Goal: Task Accomplishment & Management: Manage account settings

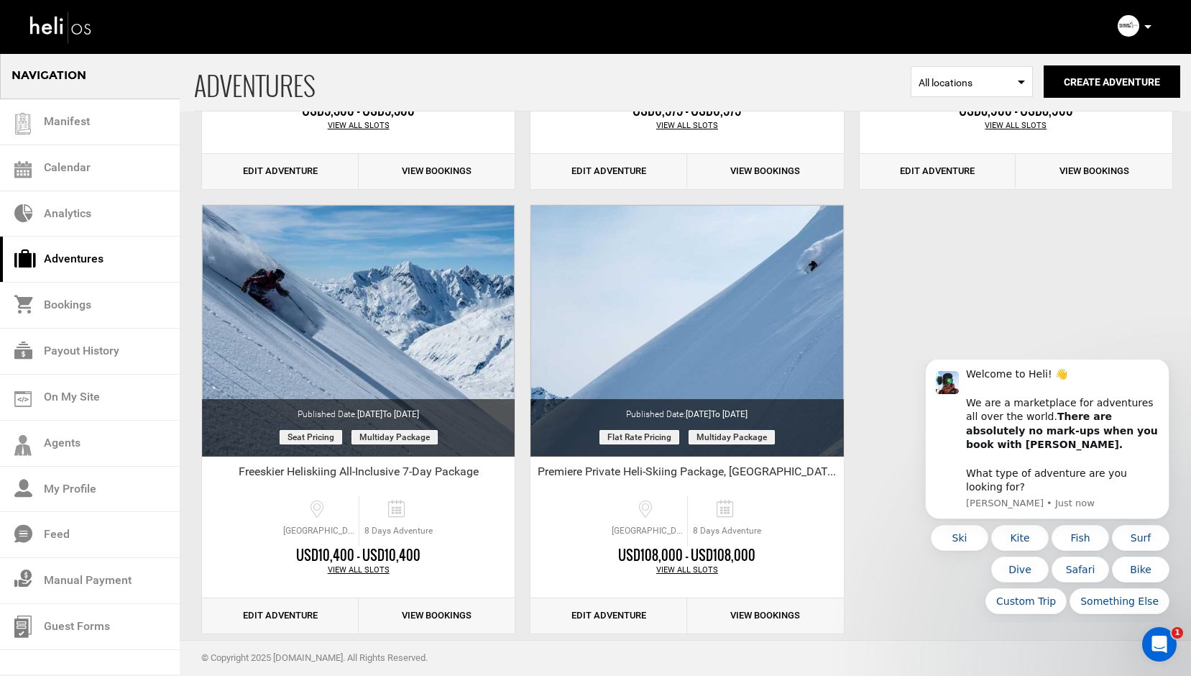
scroll to position [1782, 0]
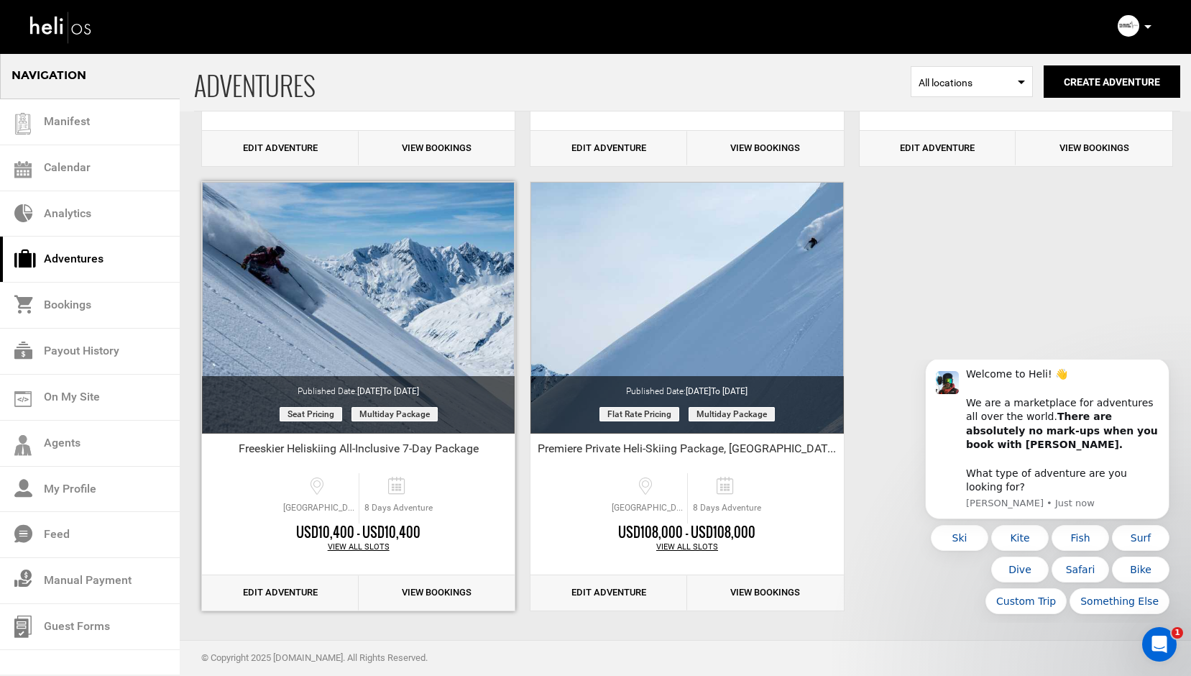
click at [261, 587] on link "Edit Adventure" at bounding box center [280, 592] width 157 height 35
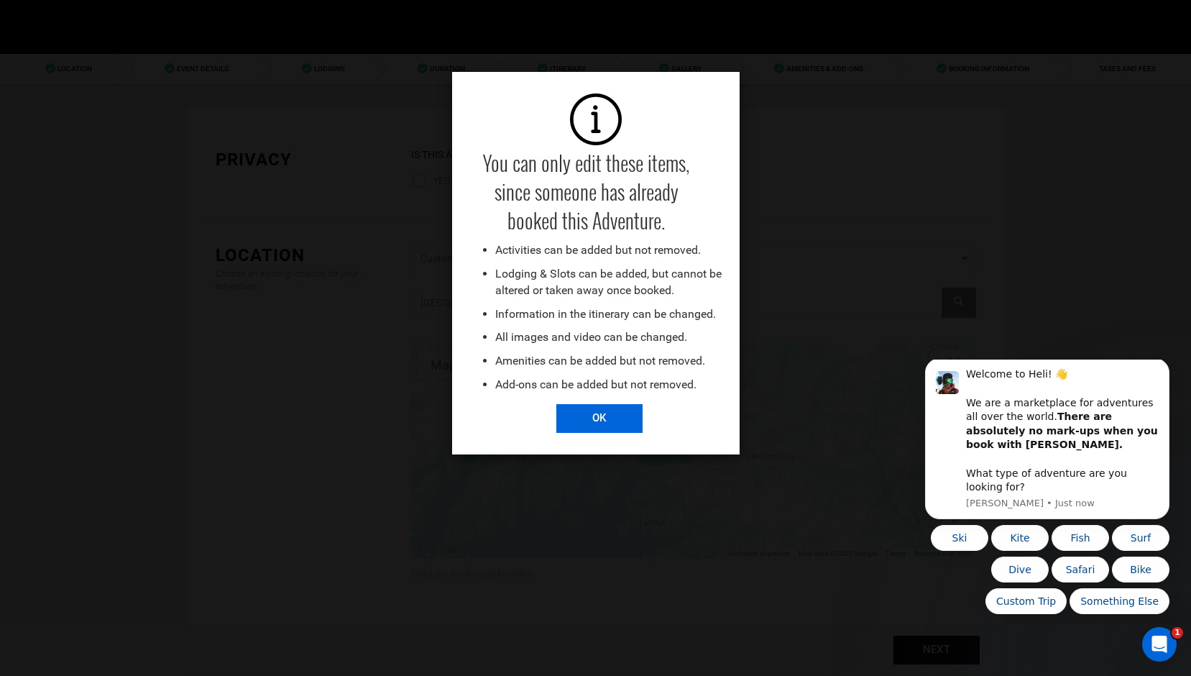
click at [591, 423] on input "OK" at bounding box center [600, 418] width 86 height 29
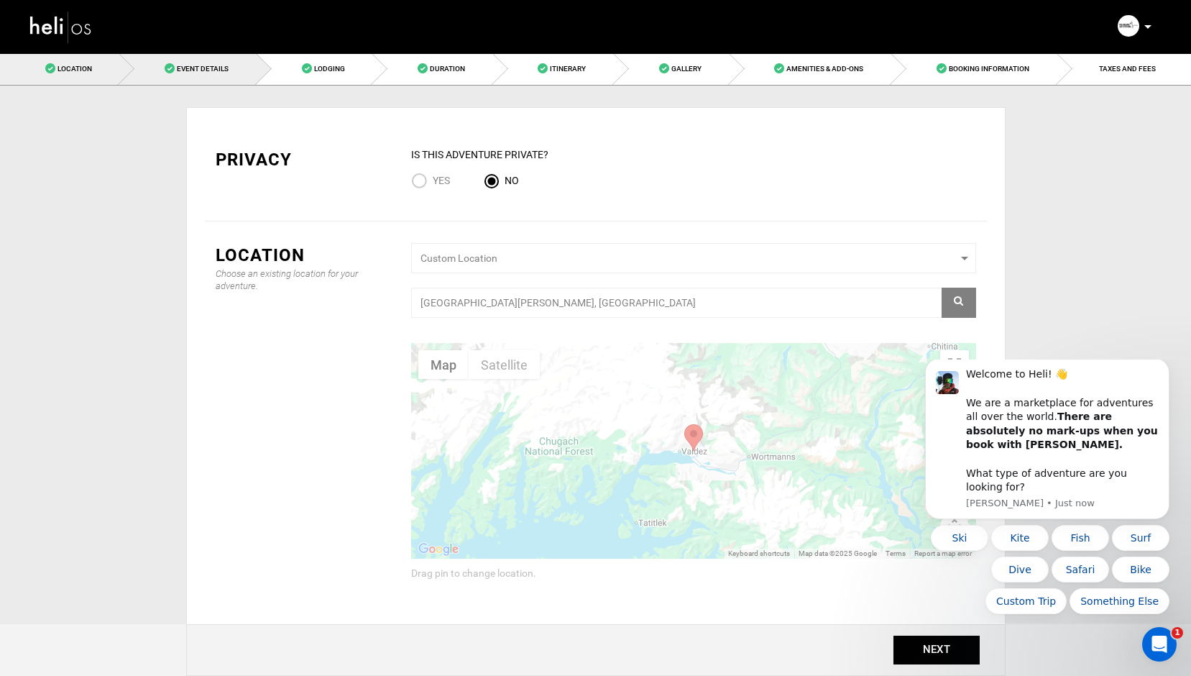
click at [195, 76] on link "Event Details" at bounding box center [187, 68] width 137 height 32
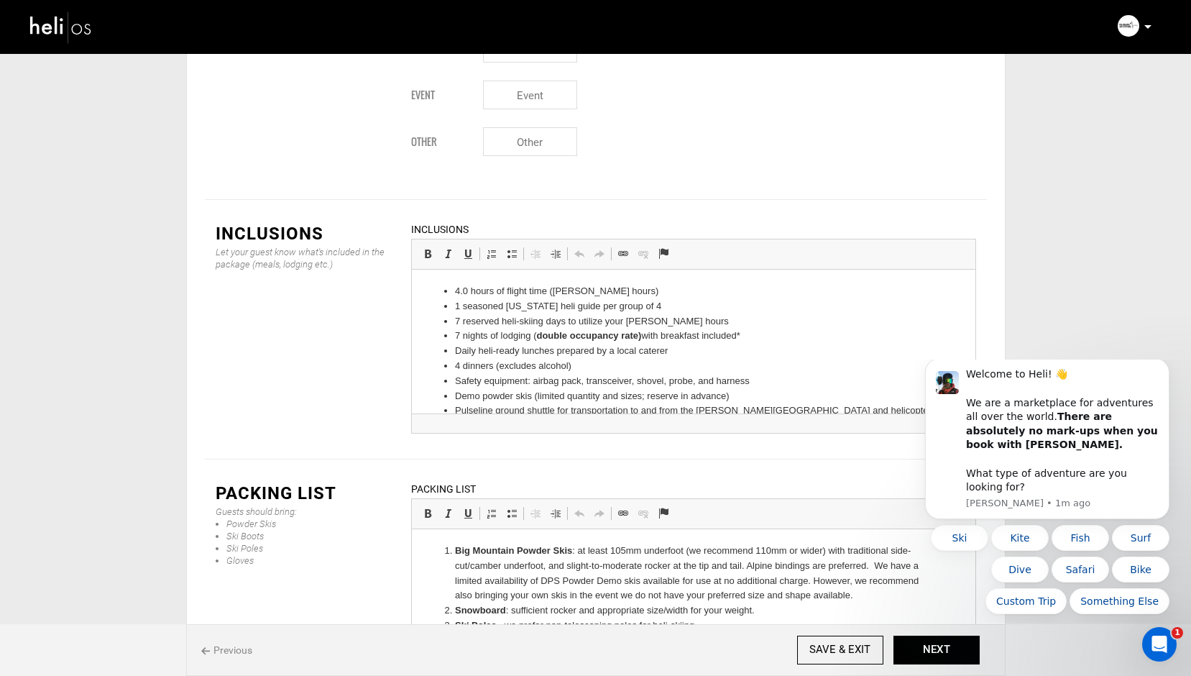
scroll to position [1703, 0]
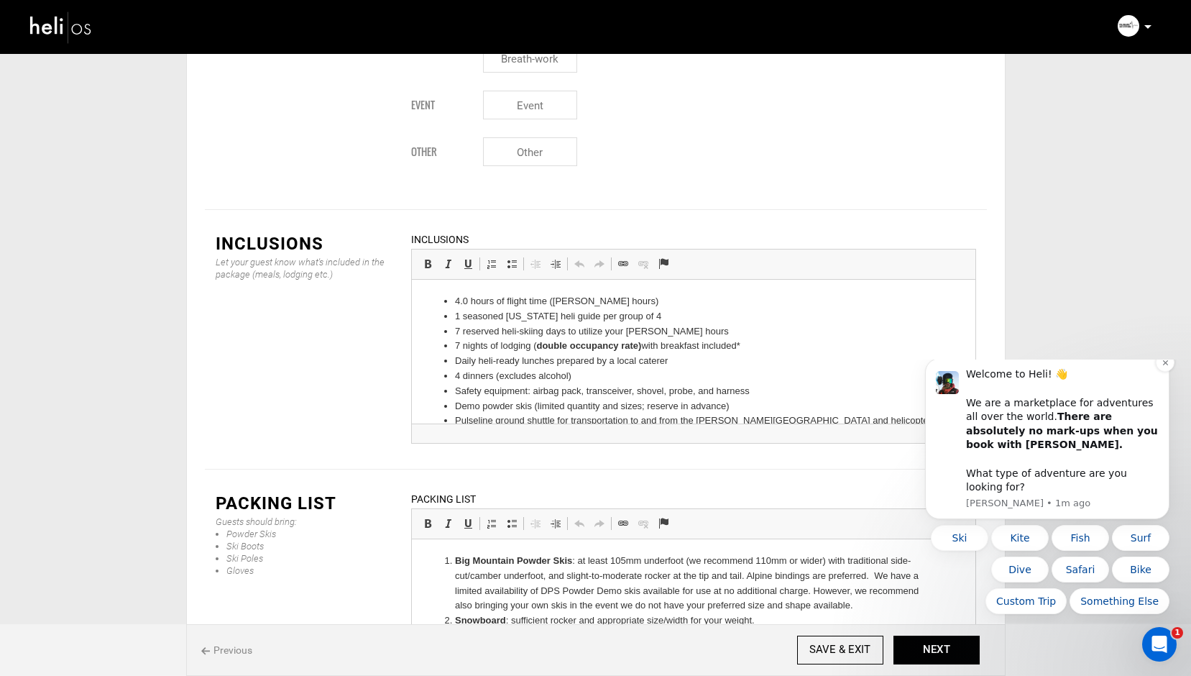
drag, startPoint x: 1873, startPoint y: 718, endPoint x: 967, endPoint y: 470, distance: 939.5
click at [1168, 367] on icon "Dismiss notification" at bounding box center [1166, 363] width 8 height 8
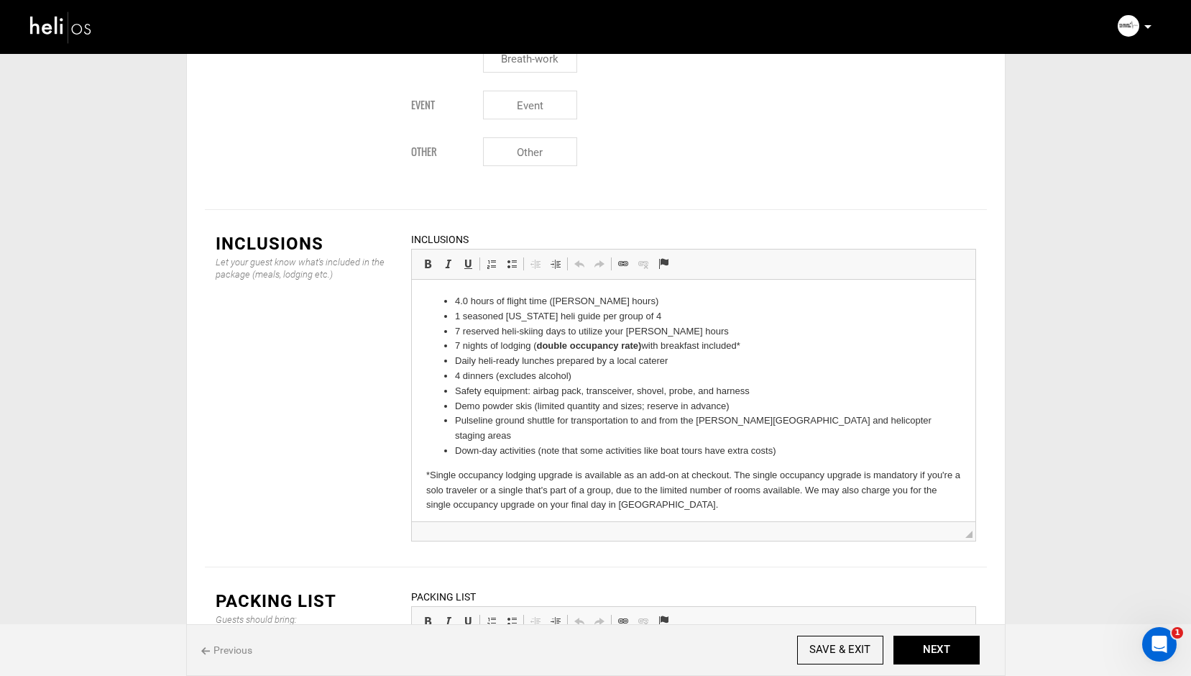
drag, startPoint x: 967, startPoint y: 370, endPoint x: 974, endPoint y: 457, distance: 87.3
click at [974, 521] on span "◢" at bounding box center [694, 530] width 564 height 19
drag, startPoint x: 780, startPoint y: 435, endPoint x: 454, endPoint y: 416, distance: 326.3
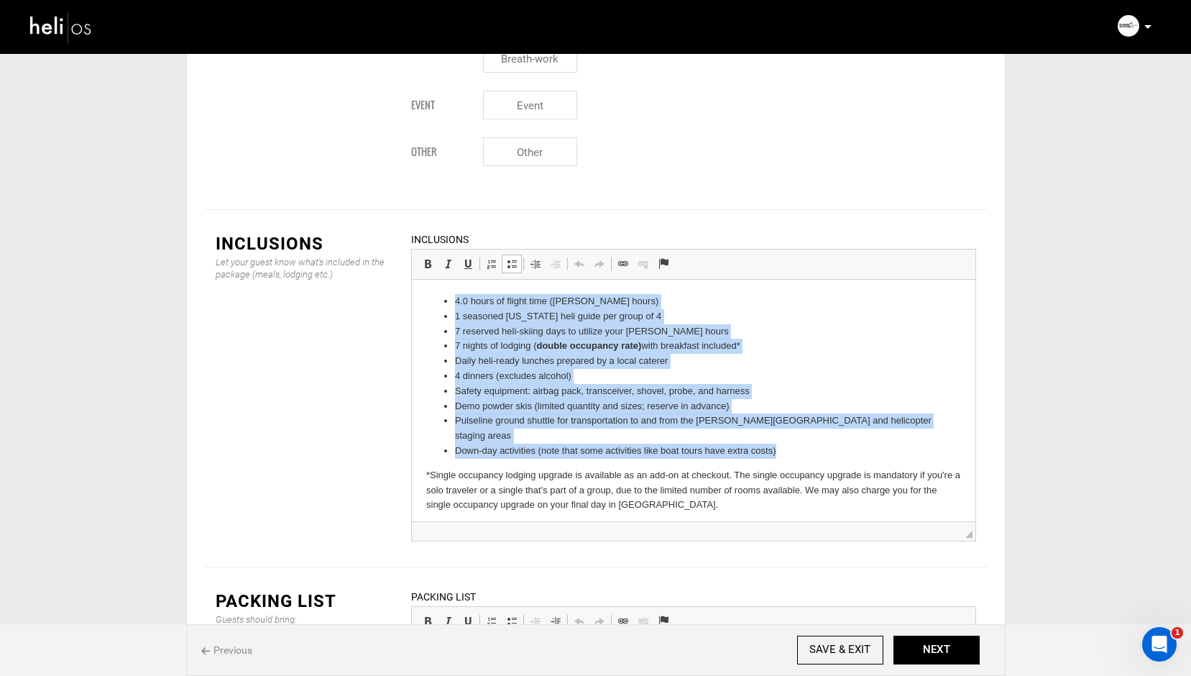
drag, startPoint x: 779, startPoint y: 435, endPoint x: 427, endPoint y: 301, distance: 376.9
click at [427, 301] on ul "4.0 hours of flight time (Hobbs hours) 1 seasoned Alaska heli guide per group o…" at bounding box center [693, 376] width 535 height 165
copy ul "4.0 hours of flight time (Hobbs hours) 1 seasoned Alaska heli guide per group o…"
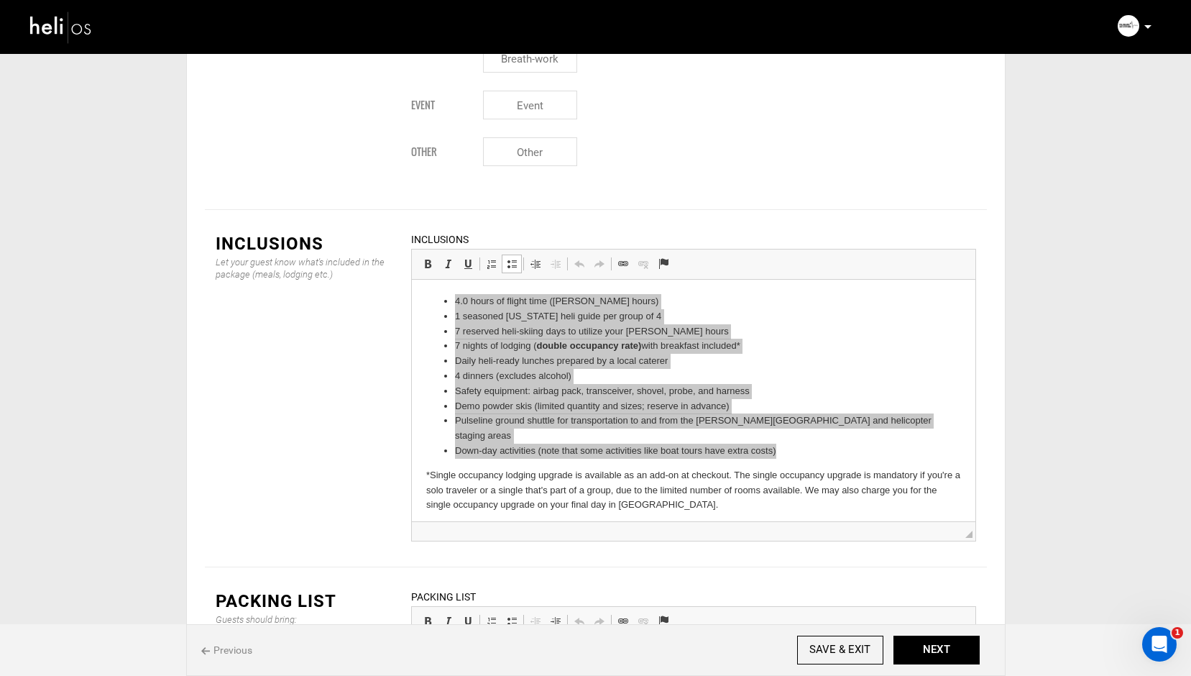
click at [37, 23] on img at bounding box center [61, 27] width 65 height 38
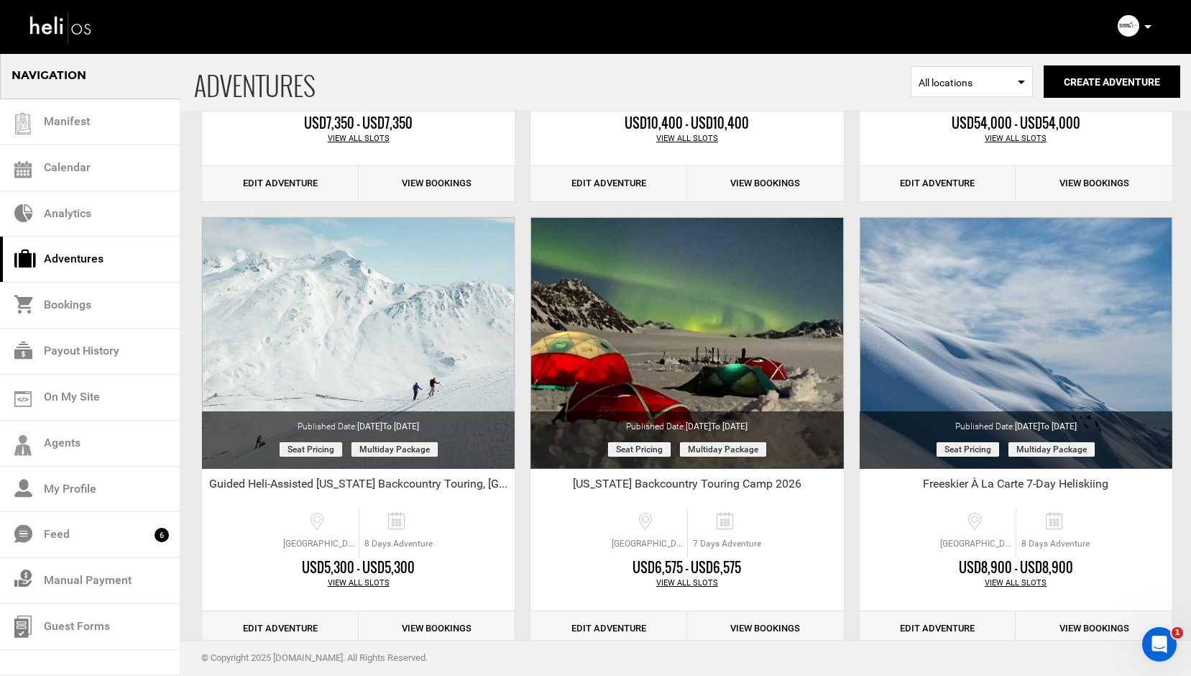
scroll to position [1782, 0]
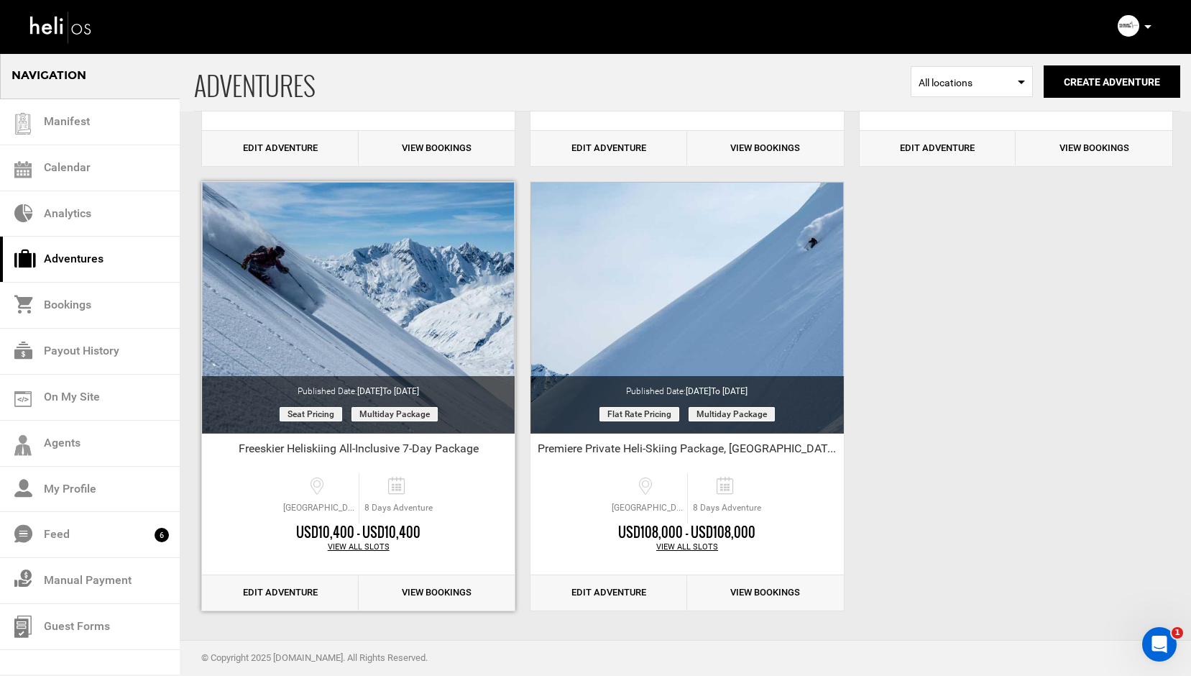
click at [271, 592] on link "Edit Adventure" at bounding box center [280, 592] width 157 height 35
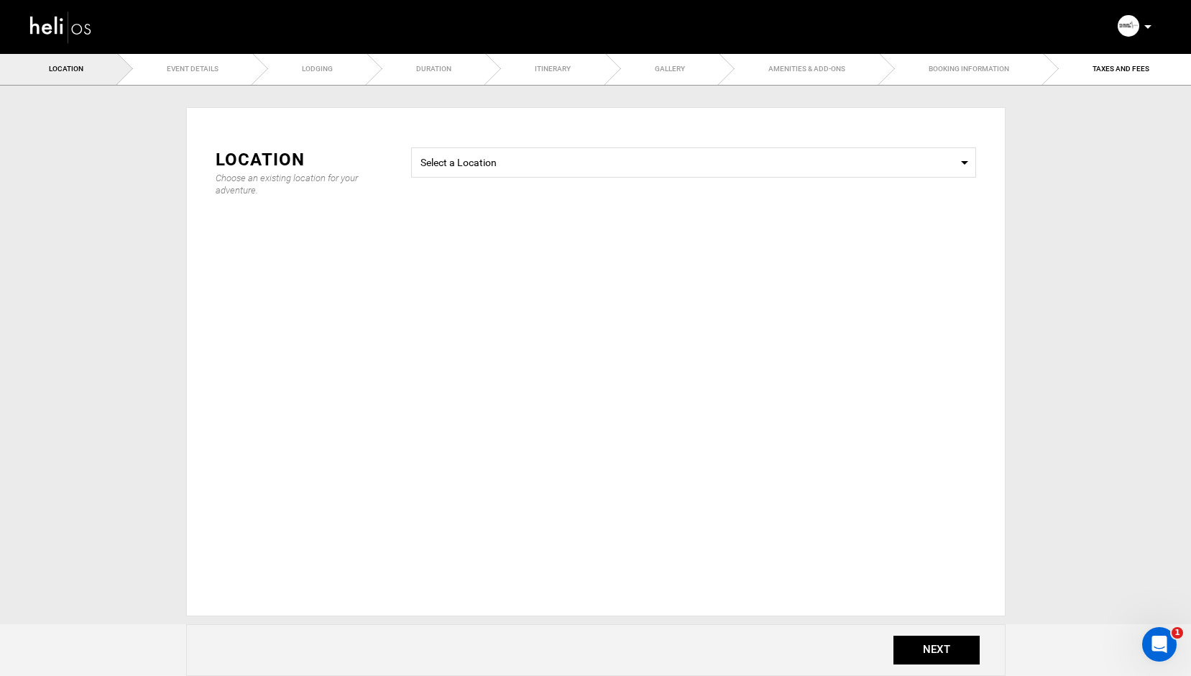
type input "Freeskier Heliskiing All-Inclusive 7-Day Package"
checkbox input "true"
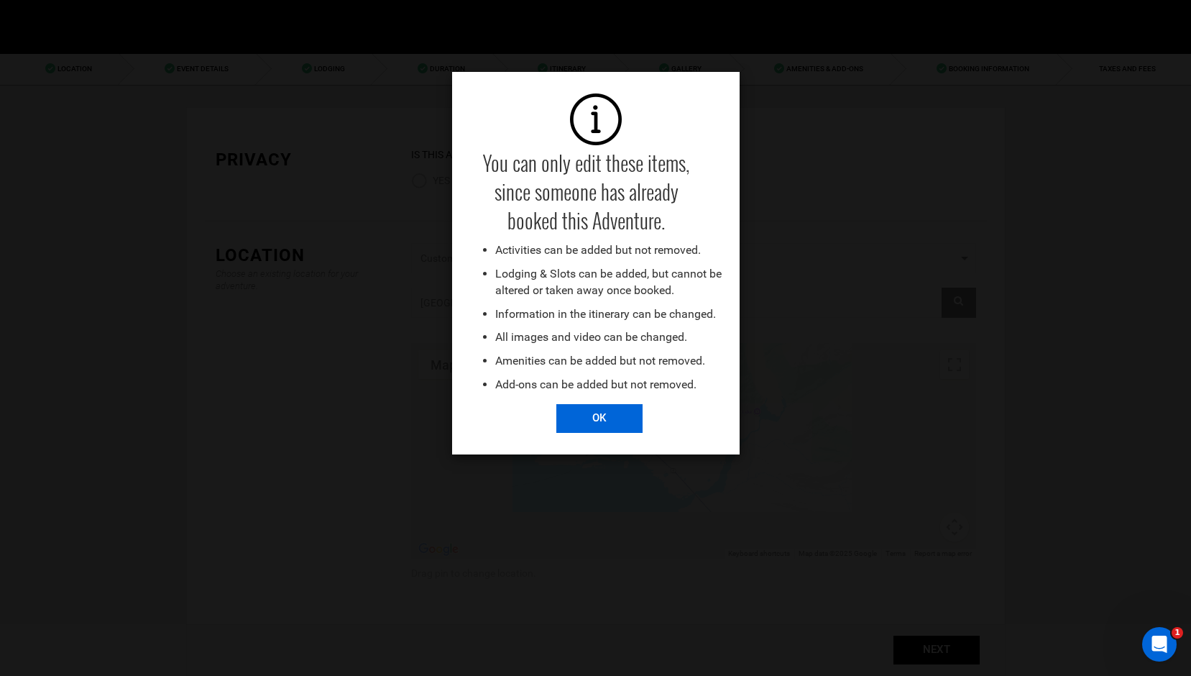
click at [597, 423] on input "OK" at bounding box center [600, 418] width 86 height 29
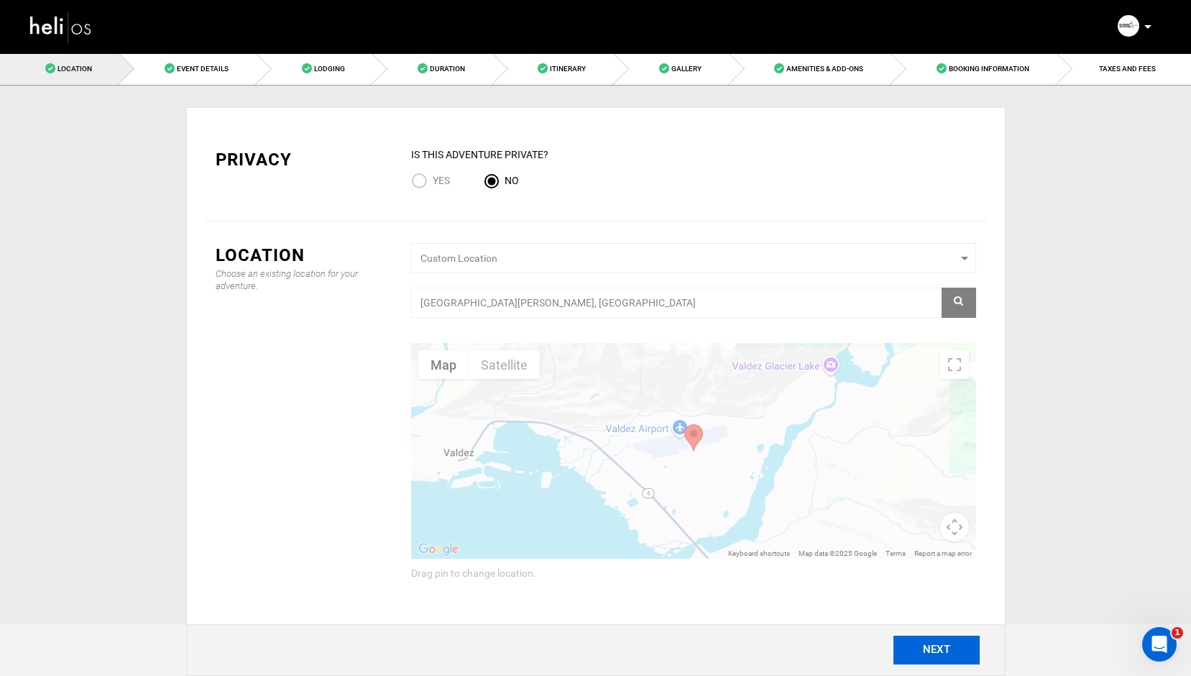
click at [938, 651] on button "NEXT" at bounding box center [937, 650] width 86 height 29
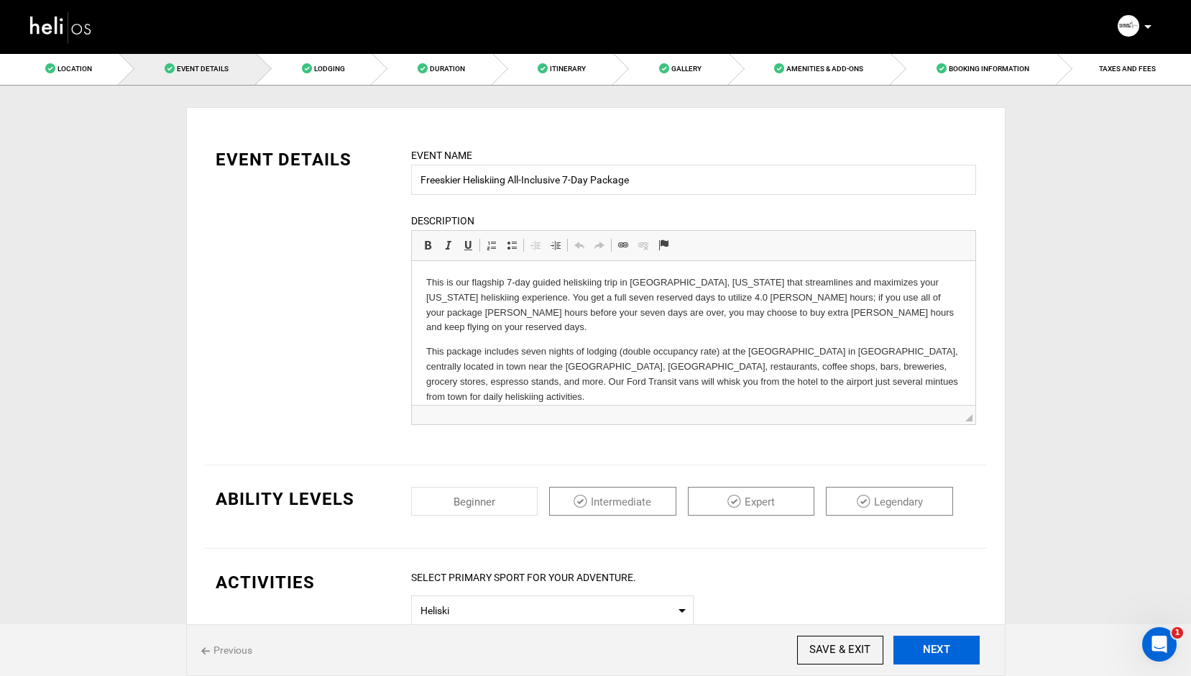
click at [938, 651] on button "NEXT" at bounding box center [937, 650] width 86 height 29
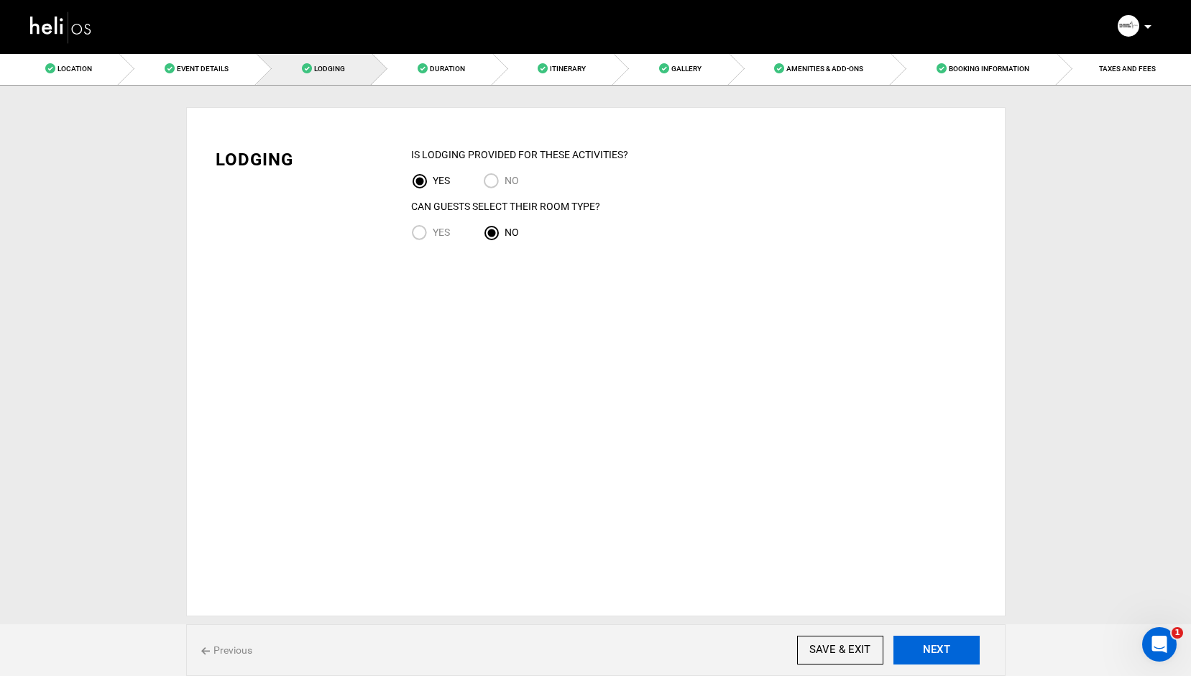
click at [938, 651] on button "NEXT" at bounding box center [937, 650] width 86 height 29
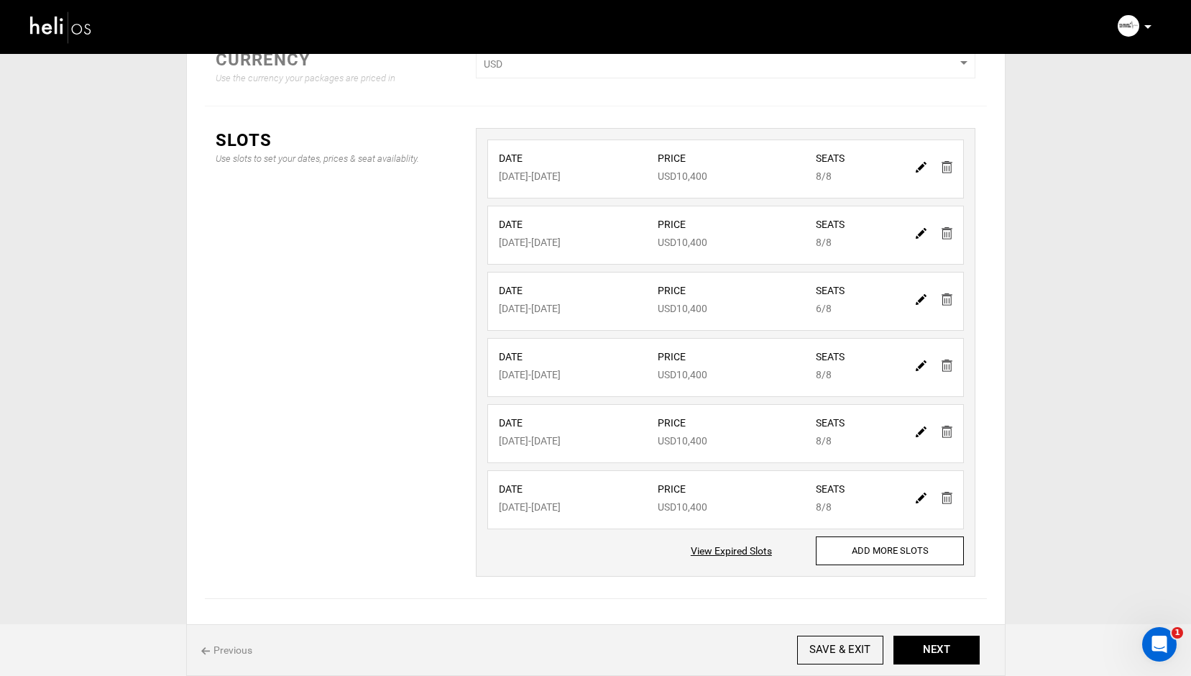
scroll to position [230, 0]
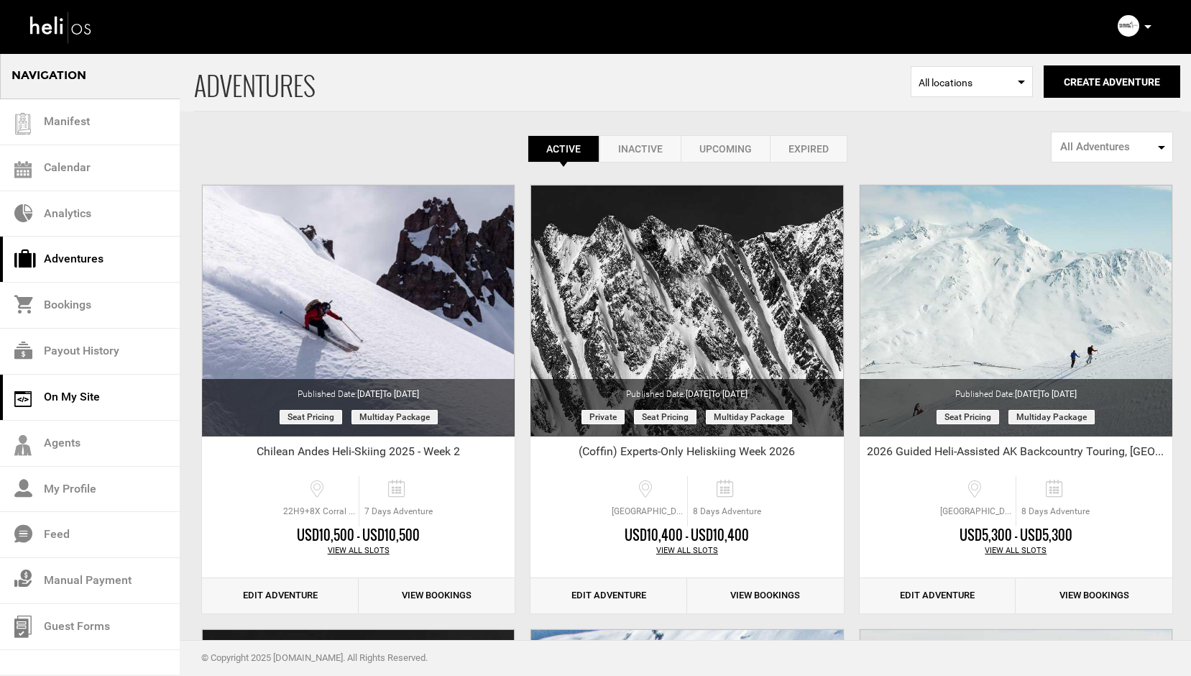
click at [68, 398] on link "On My Site" at bounding box center [90, 398] width 180 height 46
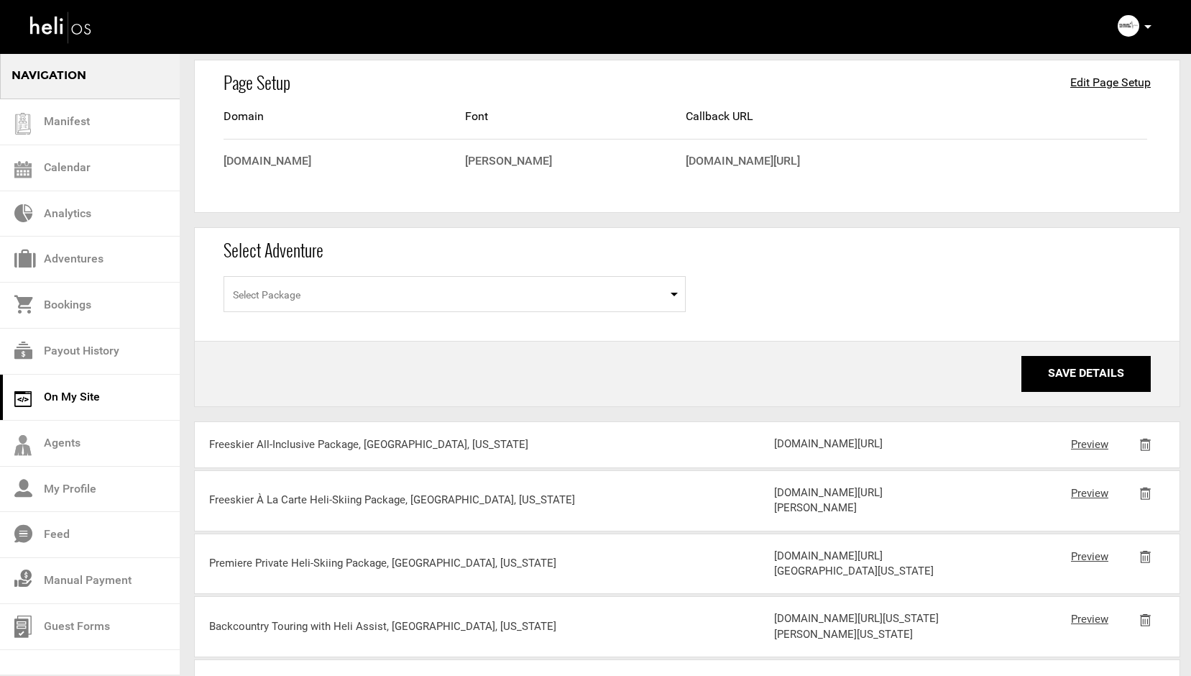
scroll to position [81, 0]
drag, startPoint x: 882, startPoint y: 505, endPoint x: 774, endPoint y: 447, distance: 122.6
click at [774, 447] on div "[DOMAIN_NAME][URL]" at bounding box center [868, 441] width 188 height 15
copy div "[DOMAIN_NAME][URL]"
